Goal: Register for event/course

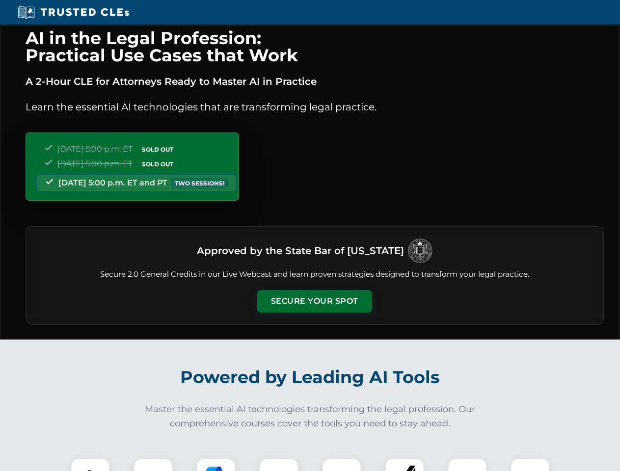
click at [314, 301] on button "Secure Your Spot" at bounding box center [314, 301] width 115 height 23
click at [90, 465] on img at bounding box center [90, 478] width 28 height 28
click at [153, 465] on div at bounding box center [152, 477] width 39 height 39
